Goal: Communication & Community: Answer question/provide support

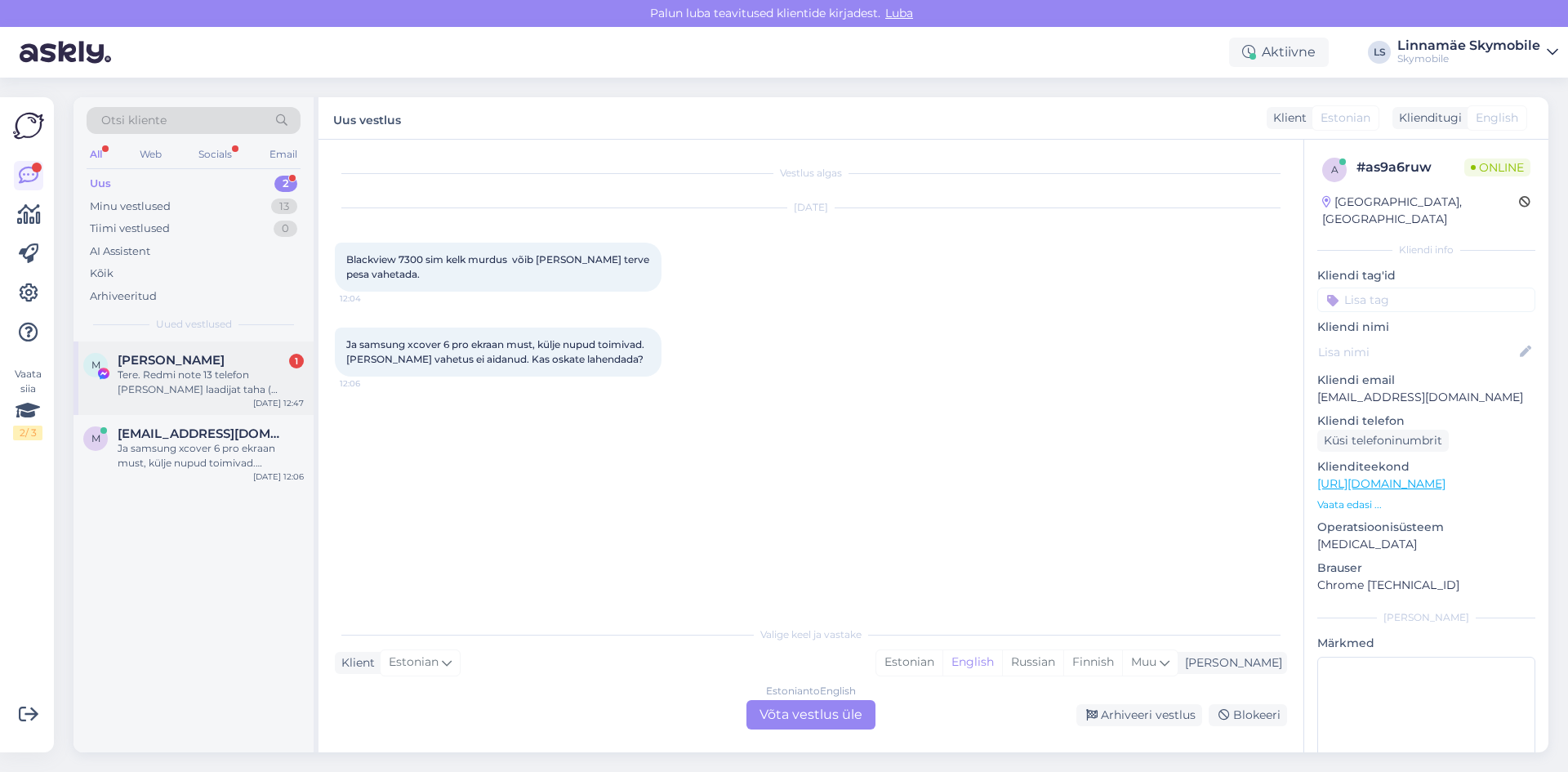
click at [198, 362] on span "[PERSON_NAME]" at bounding box center [171, 360] width 107 height 15
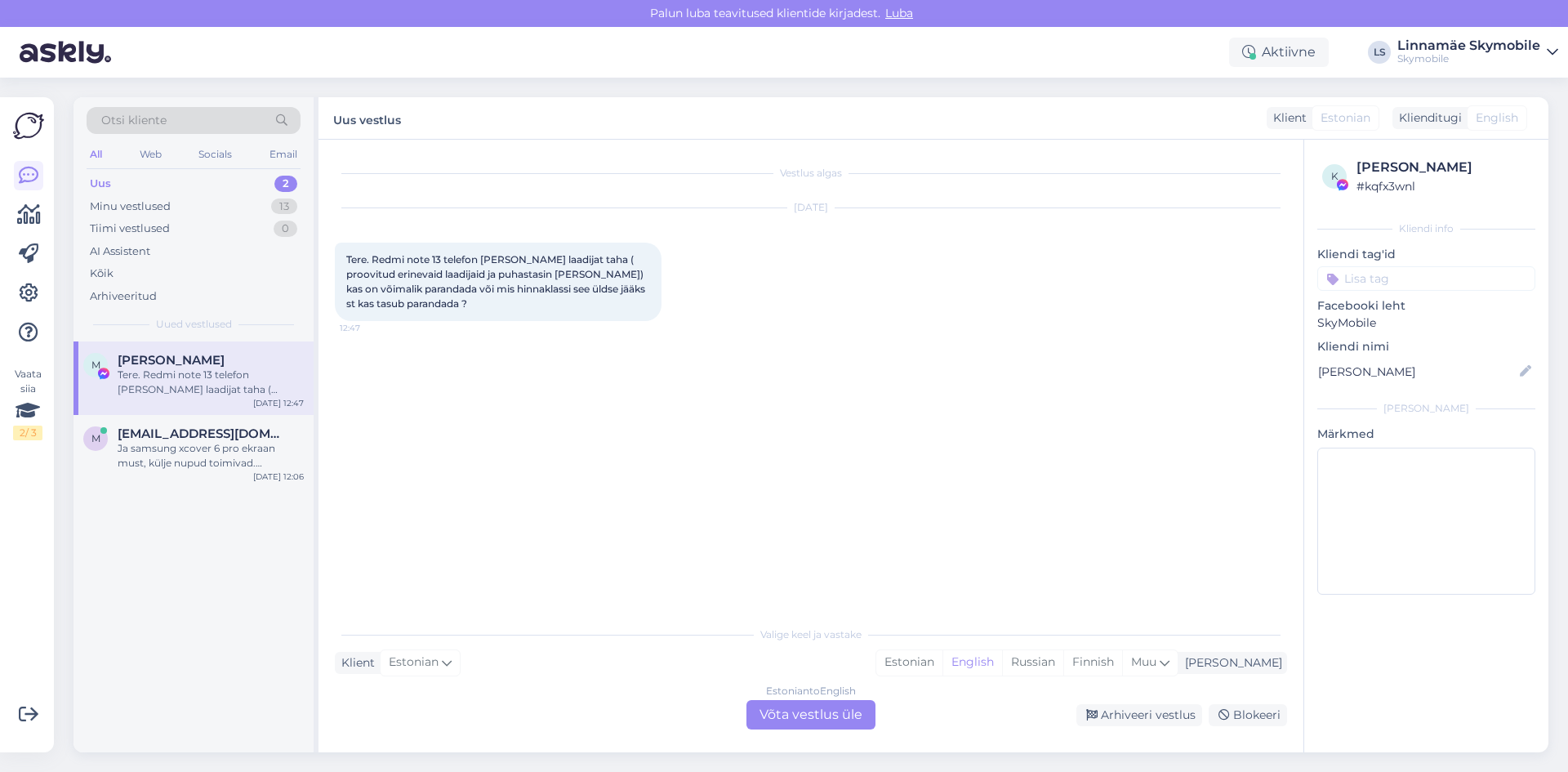
click at [452, 333] on div "[DATE] Tere. Redmi note 13 telefon [PERSON_NAME] laadijat taha ( proovitud erin…" at bounding box center [810, 264] width 952 height 148
click at [450, 332] on div "[DATE] Tere. Redmi note 13 telefon [PERSON_NAME] laadijat taha ( proovitud erin…" at bounding box center [810, 264] width 952 height 148
click at [942, 660] on div "Estonian" at bounding box center [909, 662] width 66 height 25
click at [817, 718] on div "Estonian to Estonian Võta vestlus üle" at bounding box center [810, 714] width 129 height 29
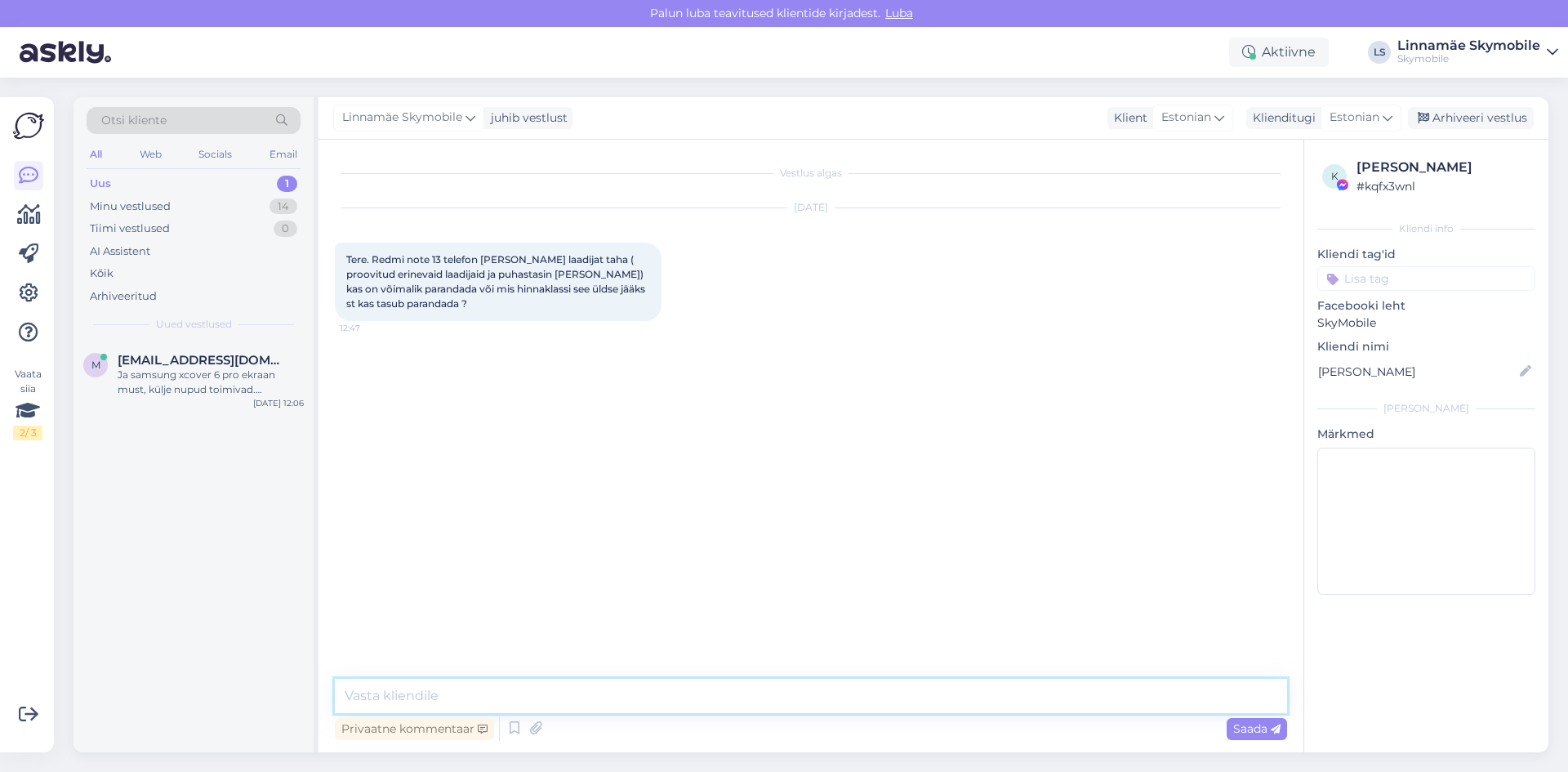
click at [525, 686] on textarea at bounding box center [810, 696] width 952 height 34
type textarea "Tere.Laadimis pesa vahetuse hind on 65 eurot"
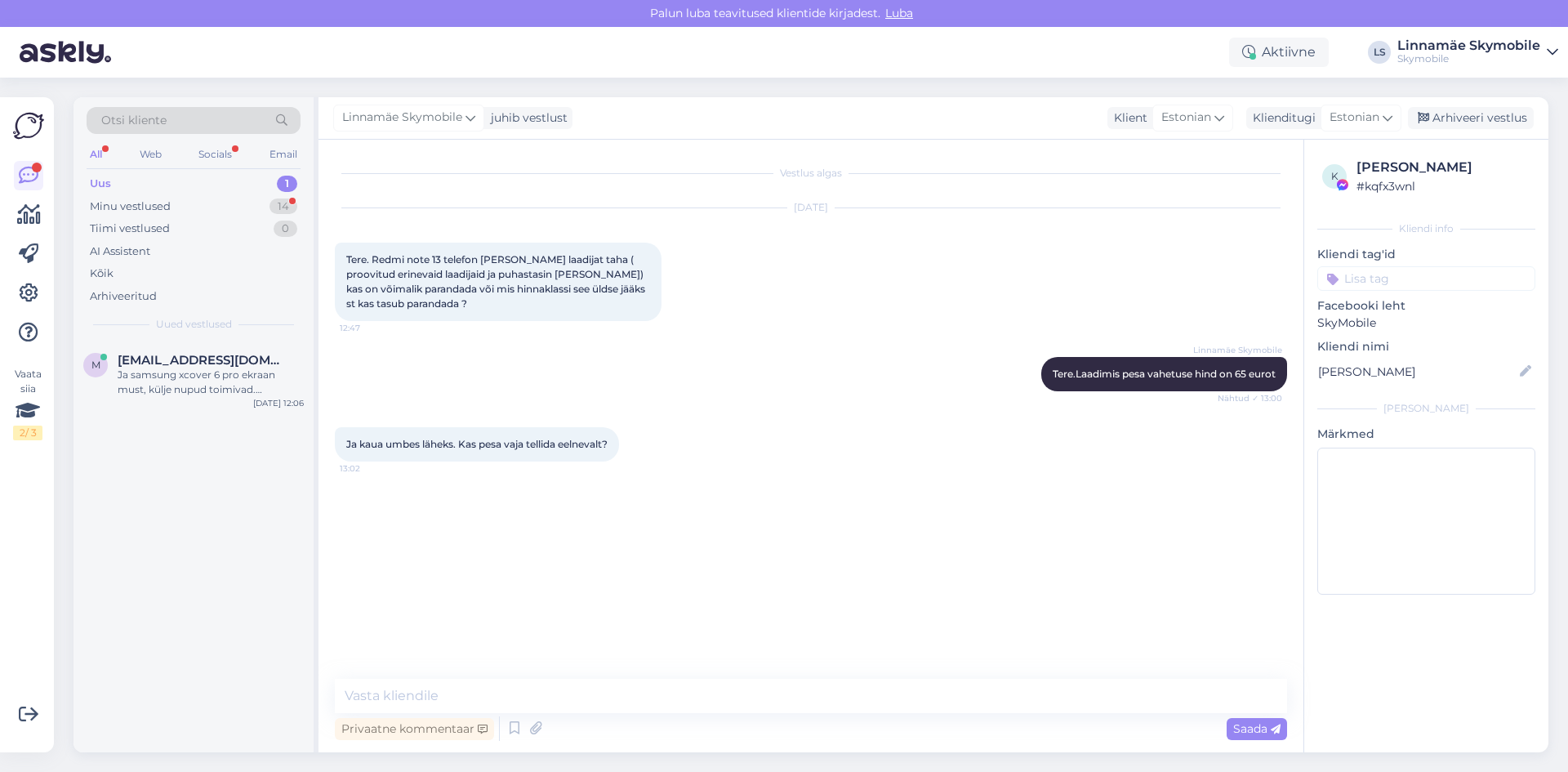
click at [694, 637] on div "Vestlus algas [DATE] Tere. Redmi note 13 telefon [PERSON_NAME] laadijat taha ( …" at bounding box center [817, 410] width 967 height 508
click at [717, 612] on div "Vestlus algas [DATE] Tere. Redmi note 13 telefon [PERSON_NAME] laadijat taha ( …" at bounding box center [817, 410] width 967 height 508
click at [670, 703] on textarea at bounding box center [810, 696] width 952 height 34
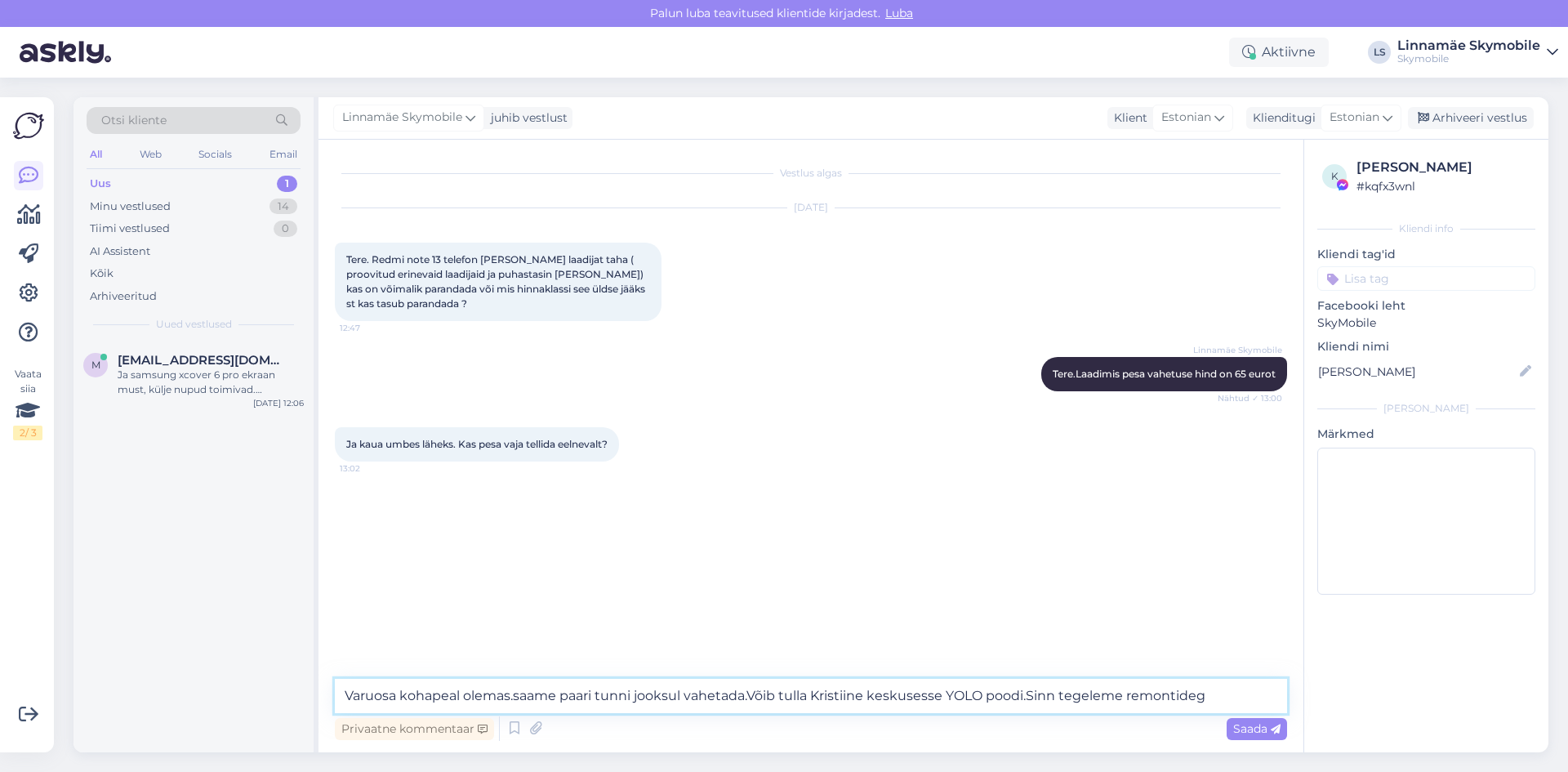
type textarea "Varuosa kohapeal olemas.saame paari tunni jooksul vahetada.Võib tulla Kristiine…"
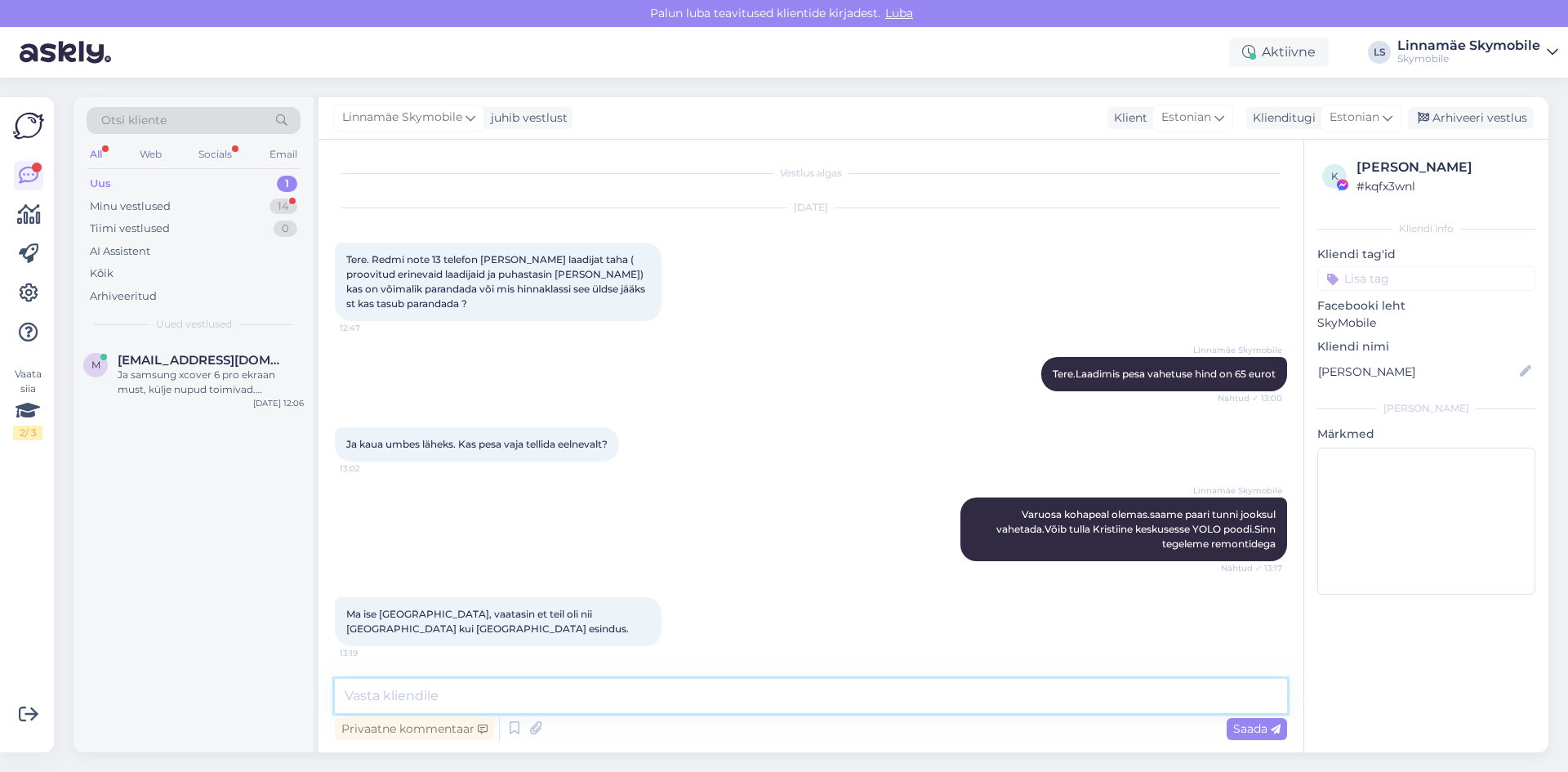
click at [562, 684] on textarea at bounding box center [810, 696] width 952 height 34
type textarea "[GEOGRAPHIC_DATA] kohapeal remonte ei tee kahjuks.Seal nad vormistavad [PERSON_…"
